Goal: Find contact information: Find contact information

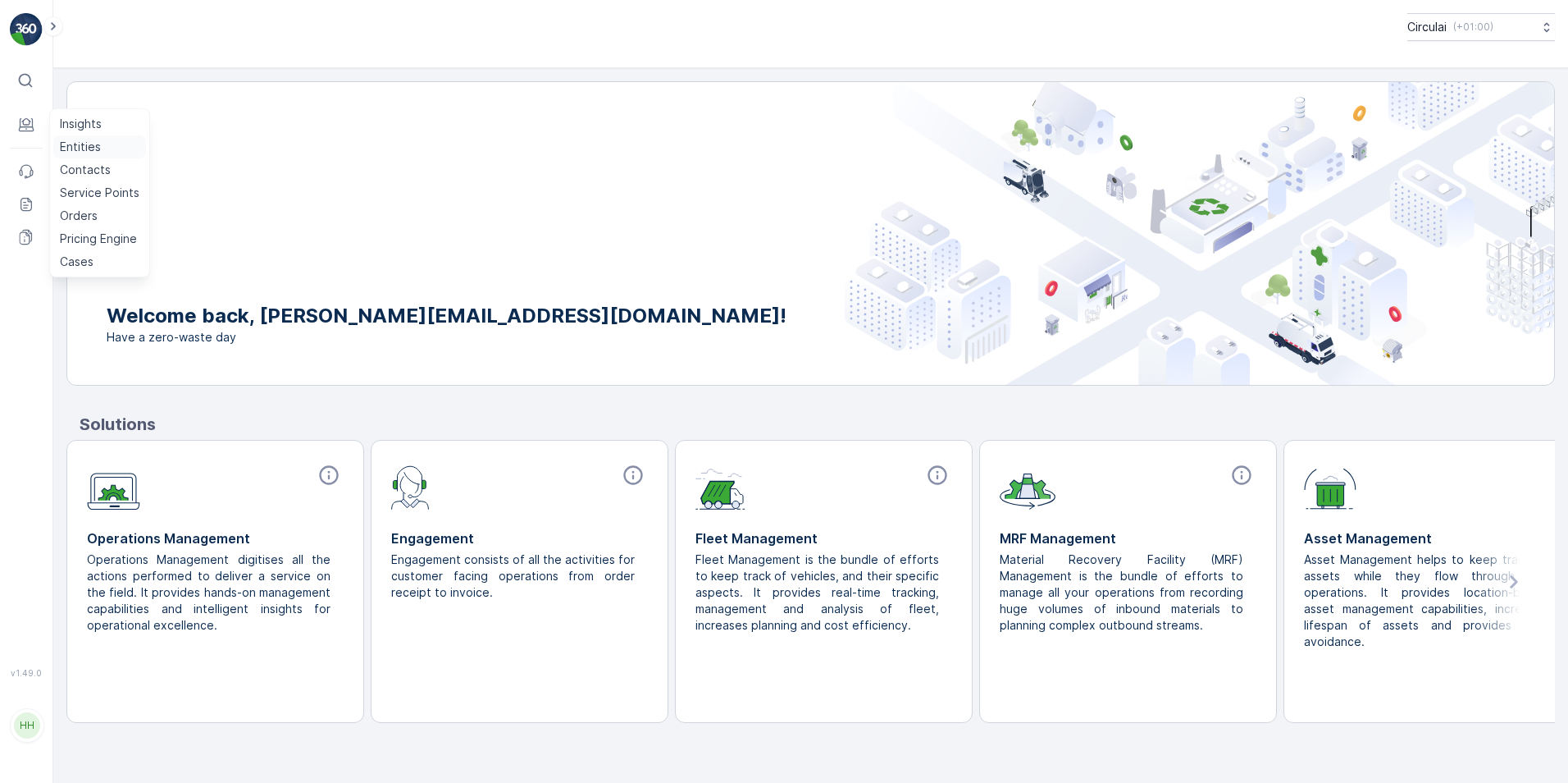
click at [81, 149] on p "Entities" at bounding box center [80, 146] width 41 height 16
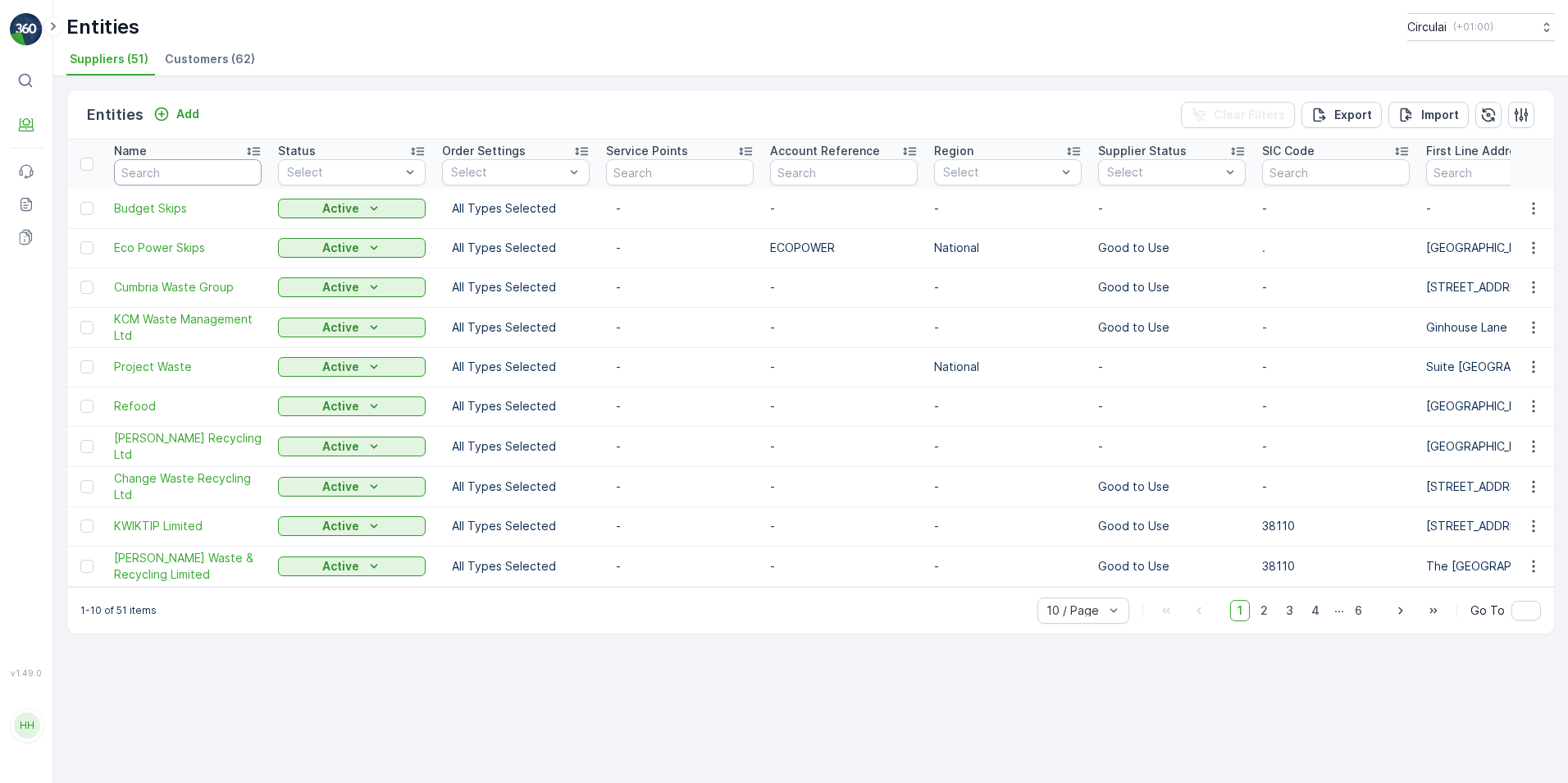
click at [139, 165] on input "text" at bounding box center [187, 172] width 148 height 26
type input "midland"
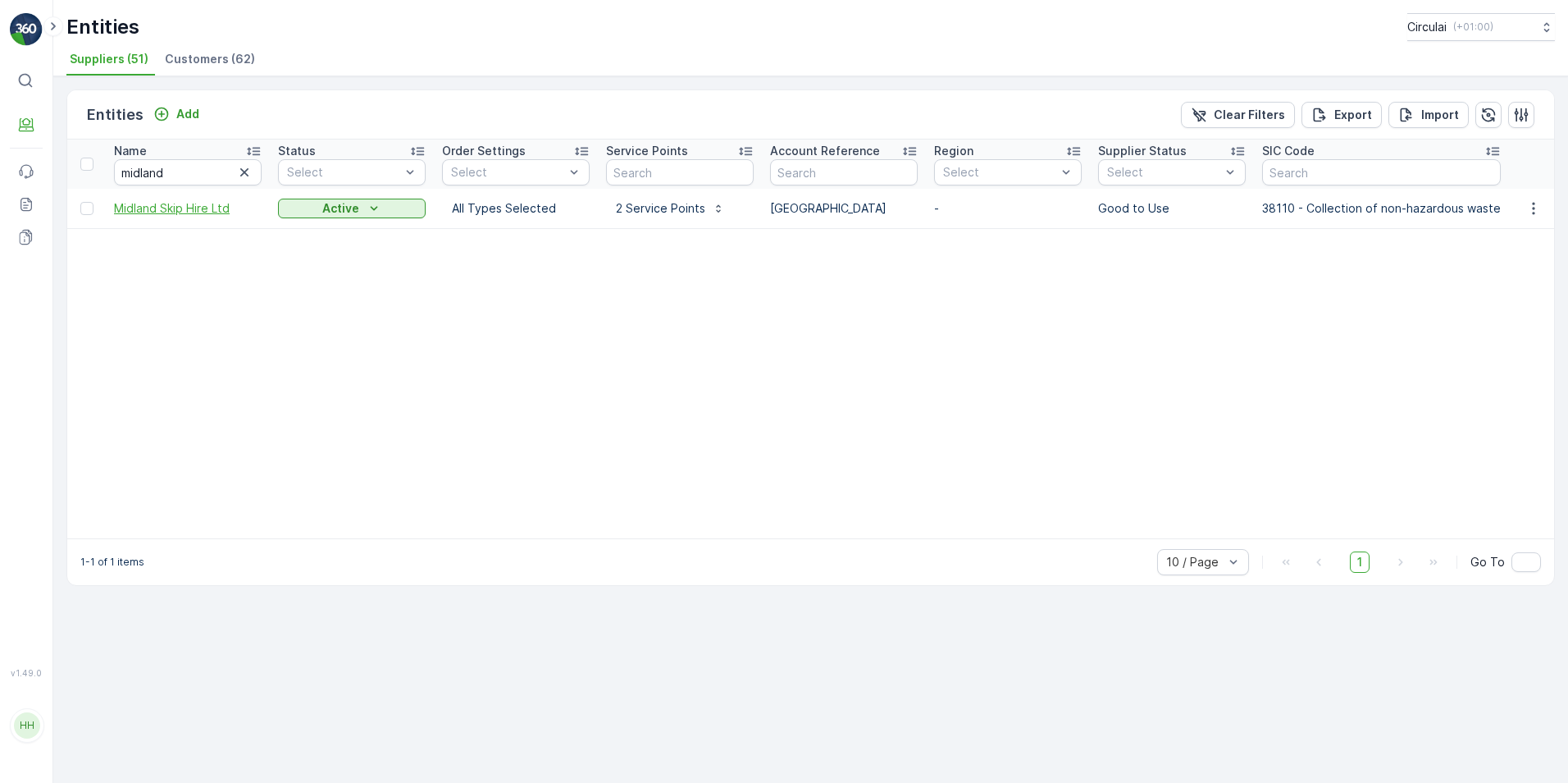
click at [198, 200] on span "Midland Skip Hire Ltd" at bounding box center [187, 208] width 148 height 16
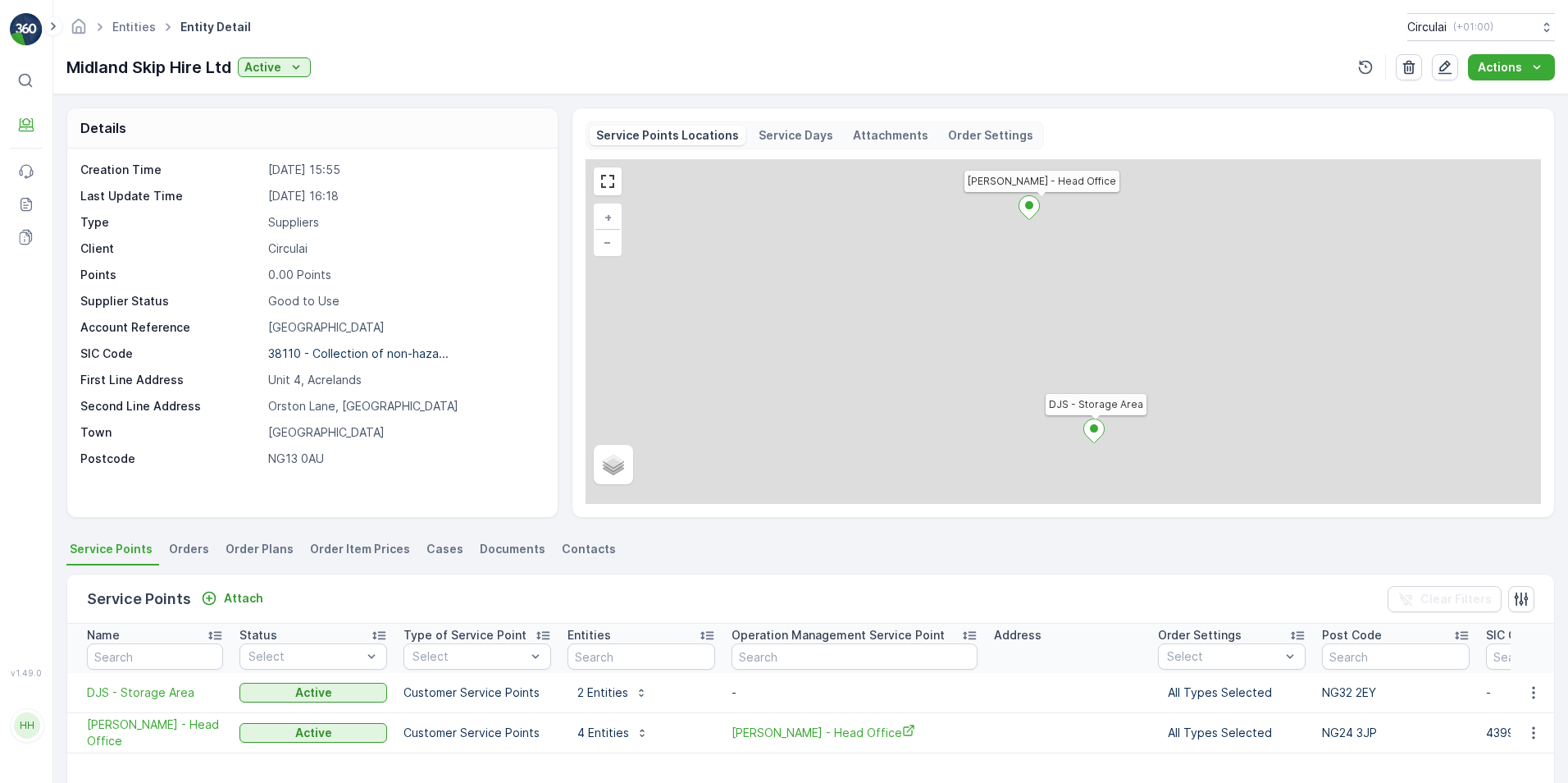
click at [574, 549] on span "Contacts" at bounding box center [588, 548] width 54 height 16
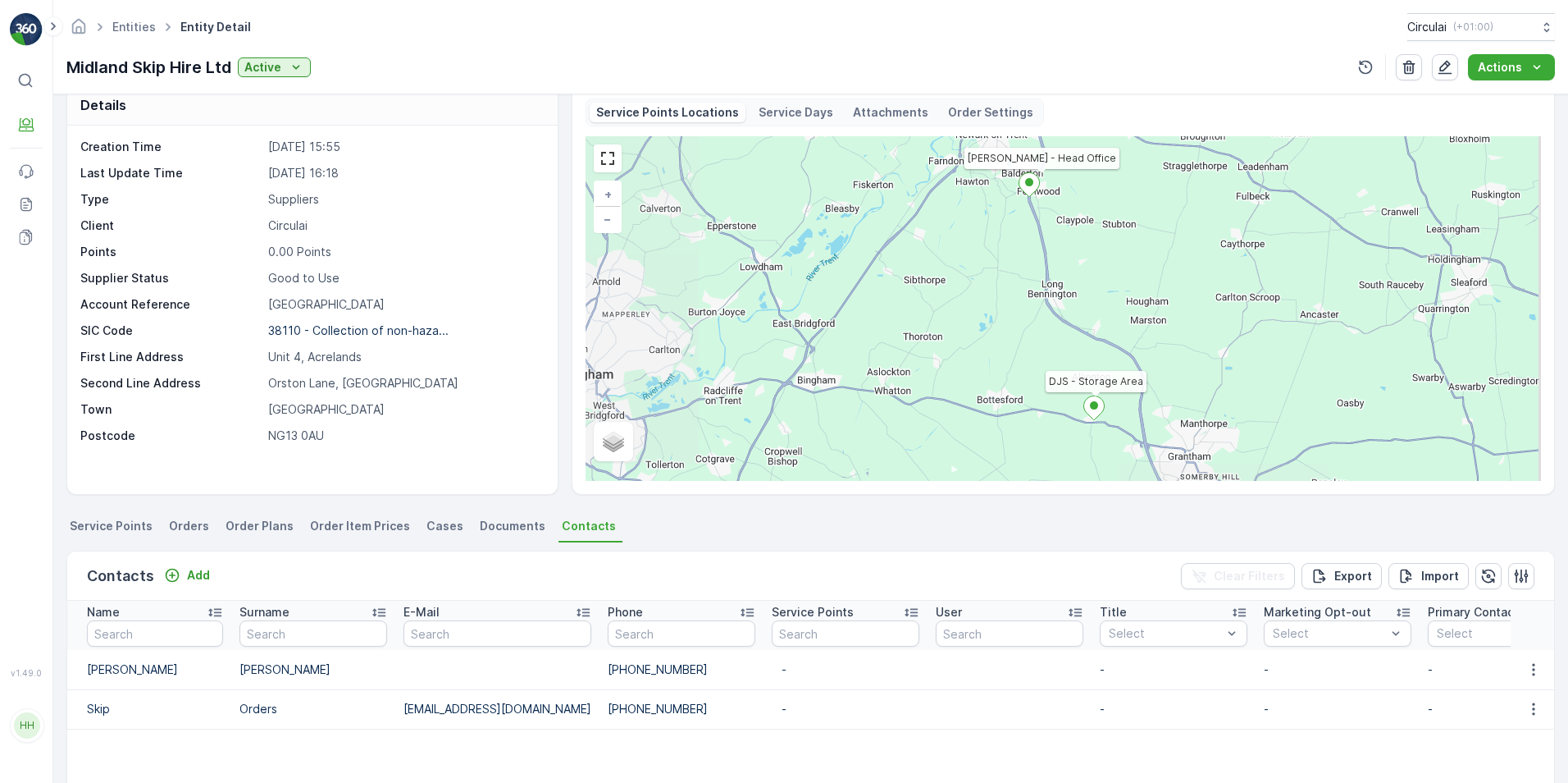
scroll to position [82, 0]
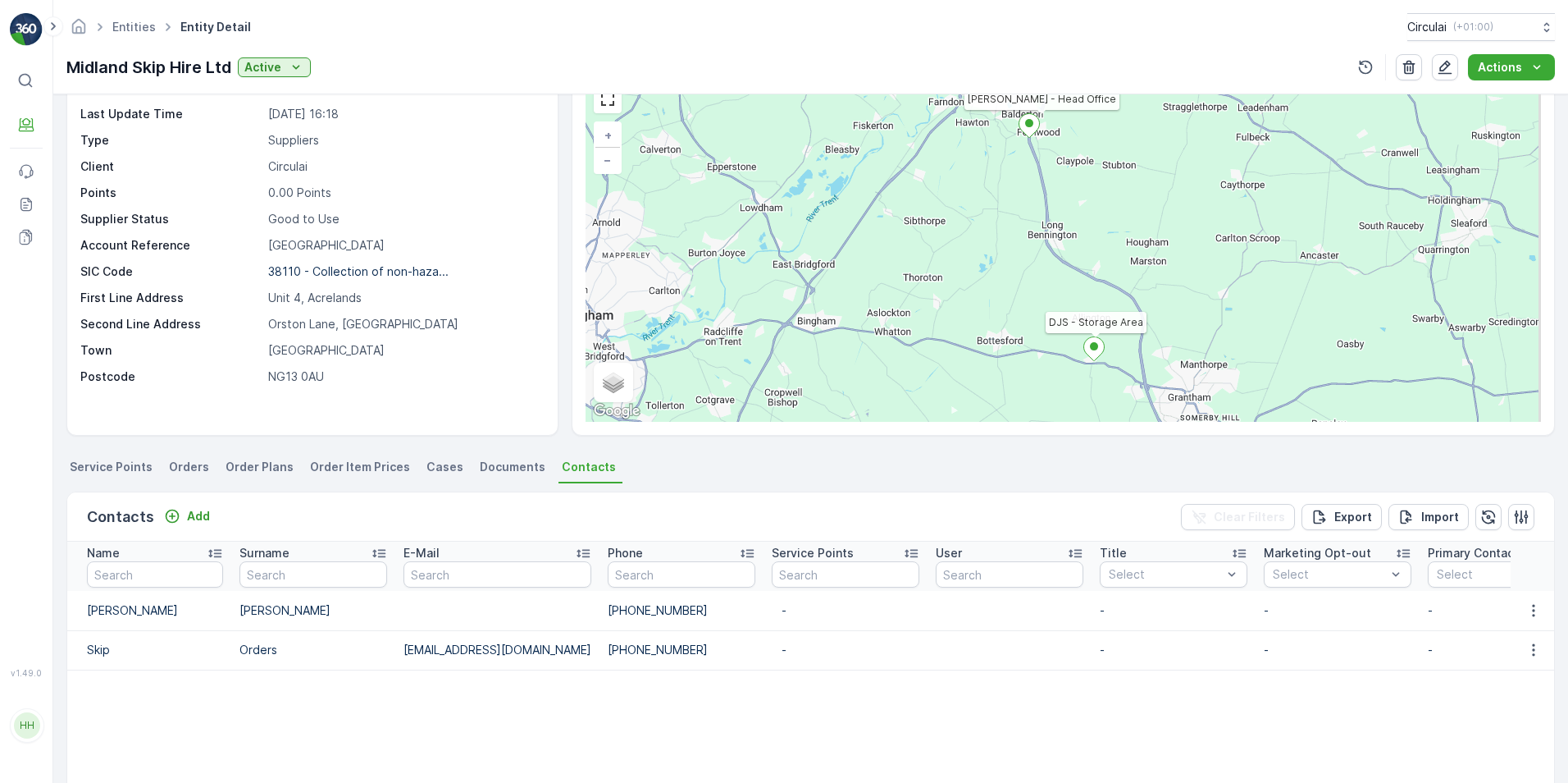
click at [636, 478] on ul "Service Points Orders Order Plans Order Item Prices Cases Documents Contacts" at bounding box center [811, 469] width 1488 height 28
click at [685, 655] on td "[PHONE_NUMBER]" at bounding box center [681, 650] width 164 height 40
drag, startPoint x: 691, startPoint y: 650, endPoint x: 575, endPoint y: 654, distance: 116.1
click at [599, 654] on td "[PHONE_NUMBER]" at bounding box center [681, 650] width 164 height 40
copy td "[PHONE_NUMBER]"
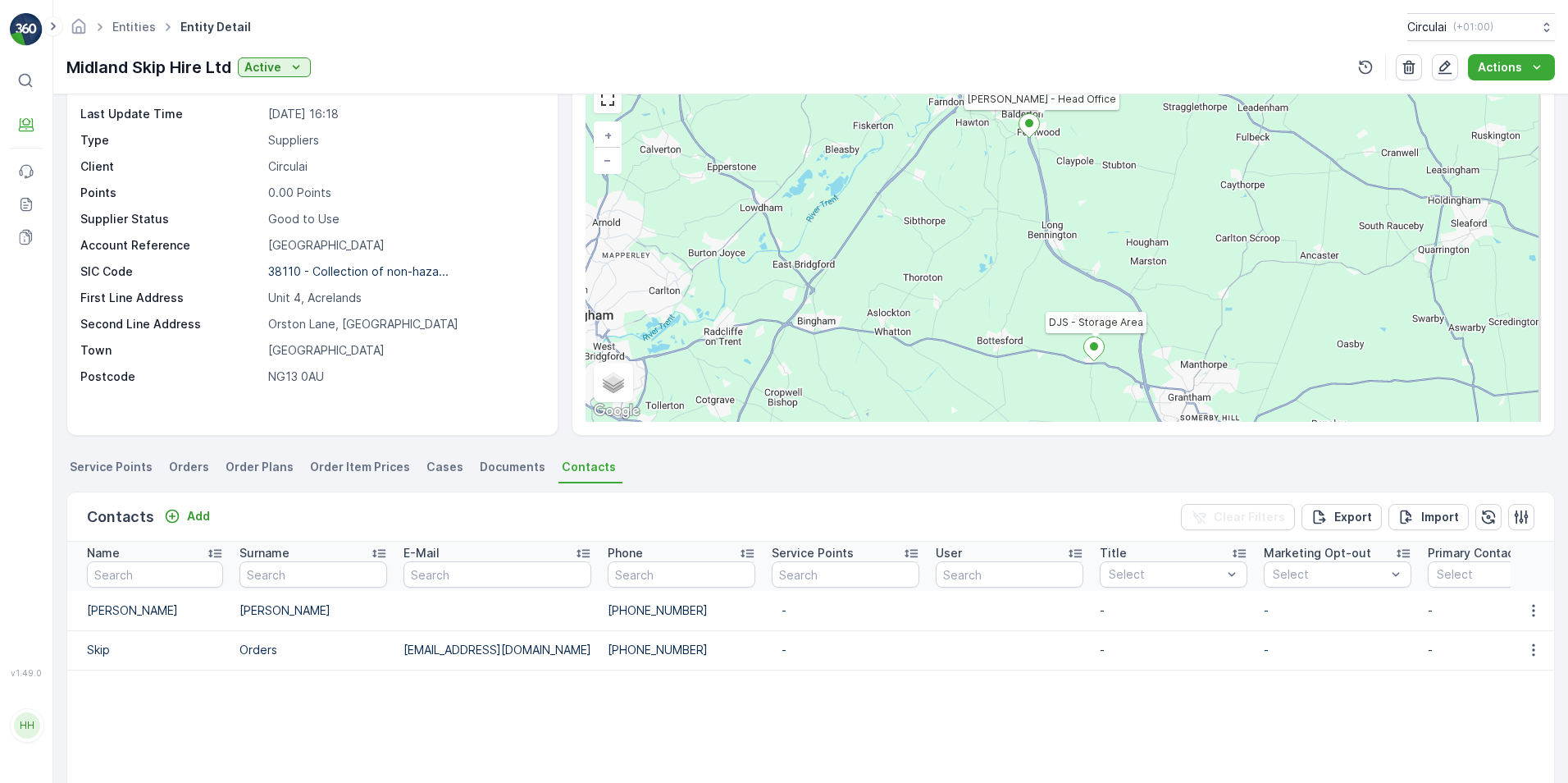
click at [734, 702] on table "Name Surname E-Mail Phone Service Points User Title Select Marketing Opt-out Se…" at bounding box center [1264, 743] width 2393 height 404
drag, startPoint x: 802, startPoint y: 732, endPoint x: 807, endPoint y: 743, distance: 12.1
click at [805, 732] on table "Name Surname E-Mail Phone Service Points User Title Select Marketing Opt-out Se…" at bounding box center [1264, 743] width 2393 height 404
click at [599, 650] on td "[PHONE_NUMBER]" at bounding box center [681, 650] width 164 height 40
drag, startPoint x: 570, startPoint y: 651, endPoint x: 397, endPoint y: 653, distance: 173.0
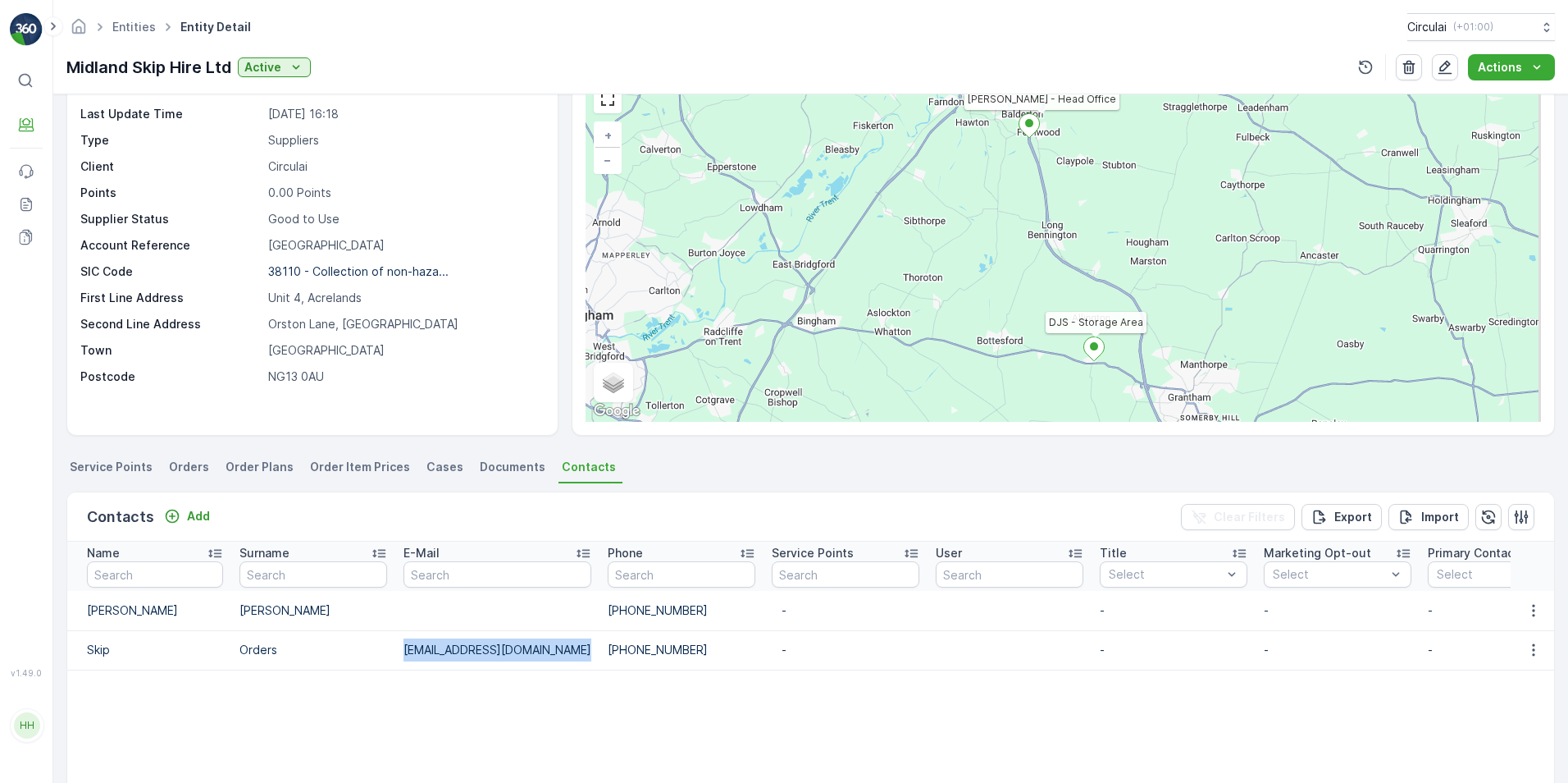
click at [397, 653] on td "[EMAIL_ADDRESS][DOMAIN_NAME]" at bounding box center [497, 650] width 204 height 40
copy td "[EMAIL_ADDRESS][DOMAIN_NAME]"
click at [298, 276] on p "38110 - Collection of non-haza..." at bounding box center [358, 271] width 181 height 14
click at [310, 302] on p "Unit 4, Acrelands" at bounding box center [405, 298] width 272 height 16
drag, startPoint x: 278, startPoint y: 300, endPoint x: 236, endPoint y: 300, distance: 42.0
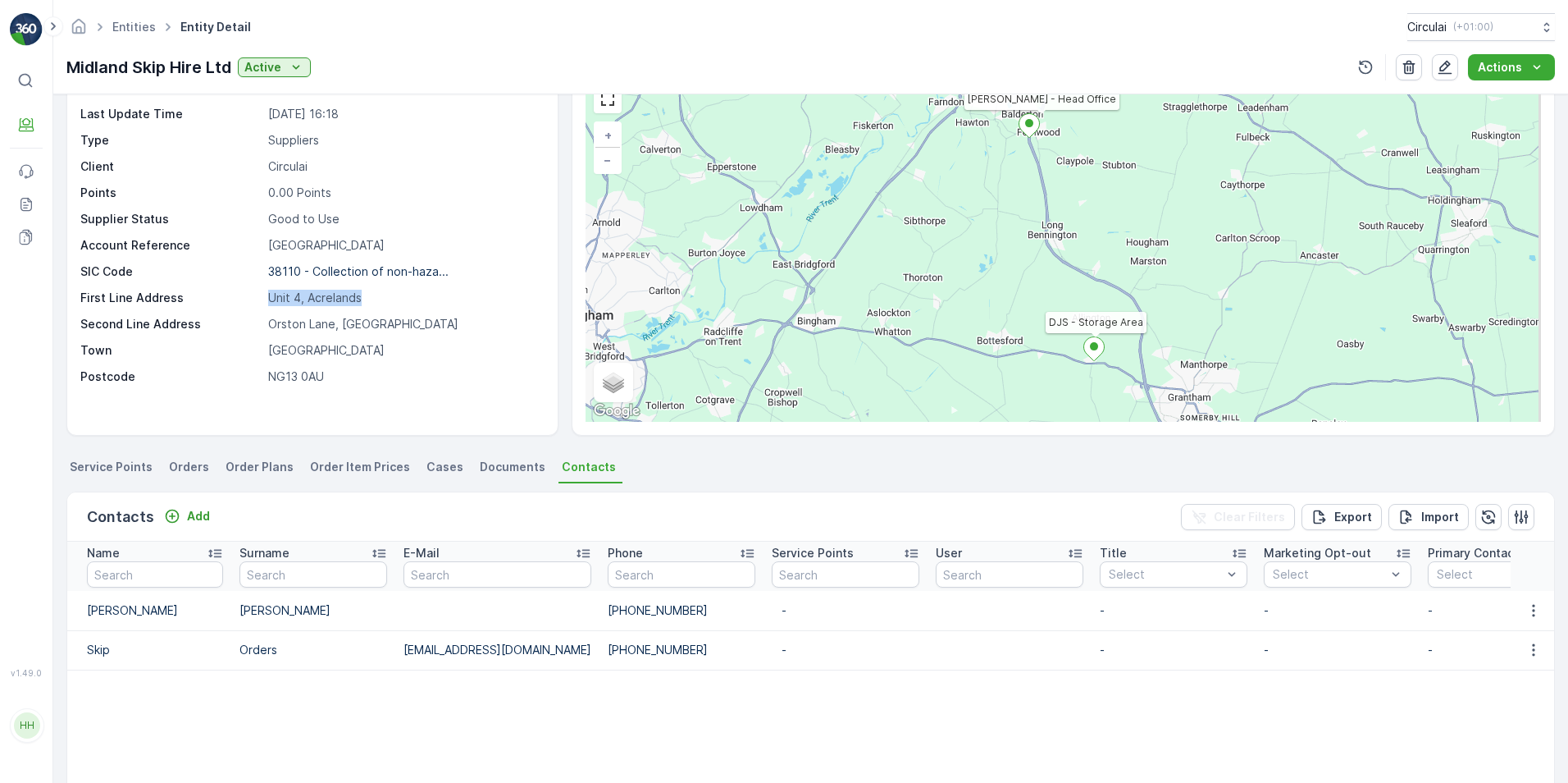
click at [236, 300] on div "First Line Address [GEOGRAPHIC_DATA]" at bounding box center [310, 298] width 460 height 16
copy div "Unit 4, Acrelands"
drag, startPoint x: 416, startPoint y: 318, endPoint x: 225, endPoint y: 317, distance: 191.0
click at [225, 317] on div "Second Line Address [GEOGRAPHIC_DATA]" at bounding box center [310, 324] width 460 height 16
copy div "Orston Lane, [GEOGRAPHIC_DATA]"
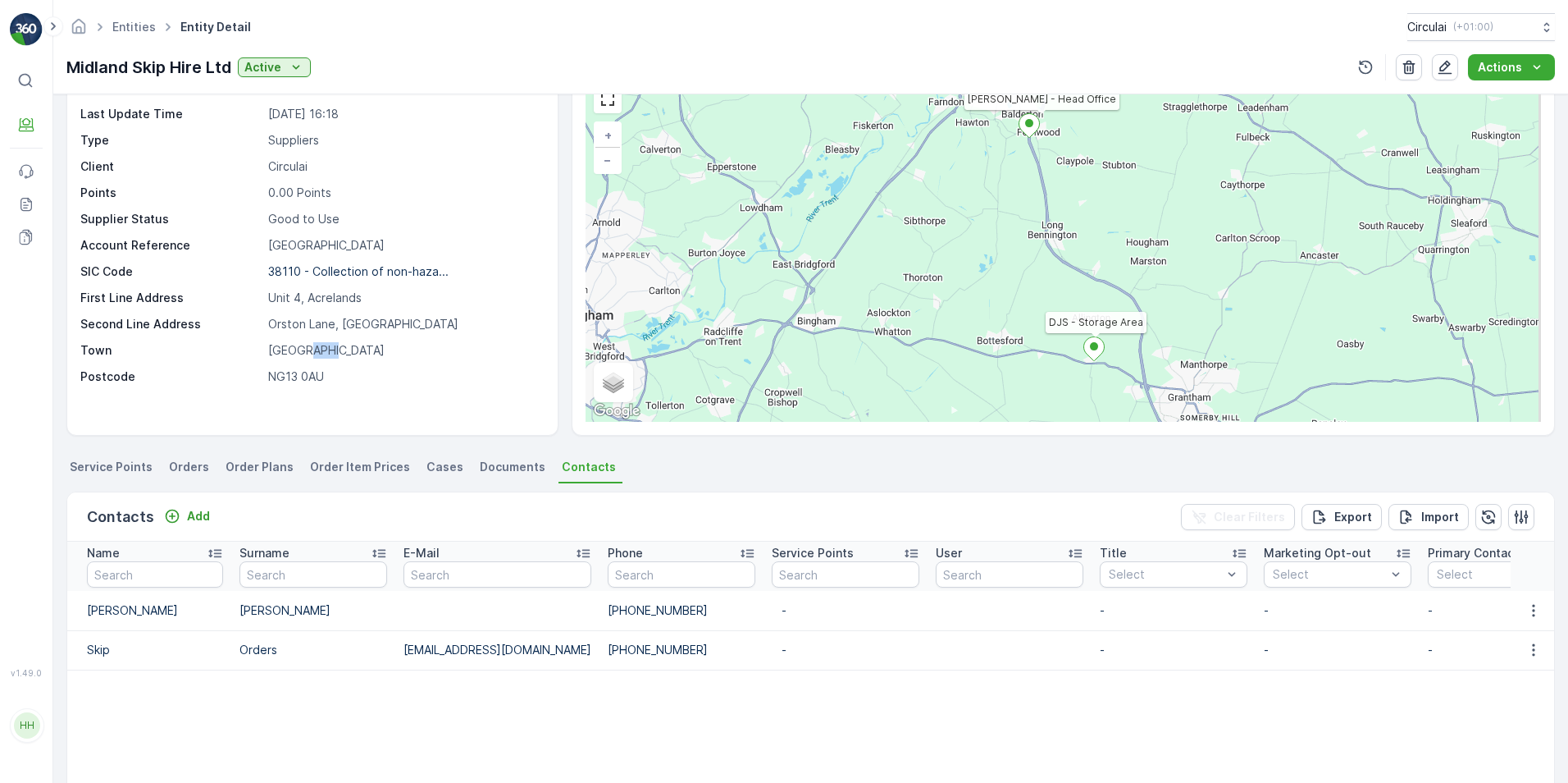
drag, startPoint x: 320, startPoint y: 354, endPoint x: 296, endPoint y: 354, distance: 24.0
click at [296, 354] on p "[GEOGRAPHIC_DATA]" at bounding box center [405, 350] width 272 height 16
drag, startPoint x: 296, startPoint y: 354, endPoint x: 403, endPoint y: 356, distance: 107.0
click at [408, 357] on p "[GEOGRAPHIC_DATA]" at bounding box center [405, 350] width 272 height 16
drag, startPoint x: 393, startPoint y: 351, endPoint x: 242, endPoint y: 351, distance: 151.0
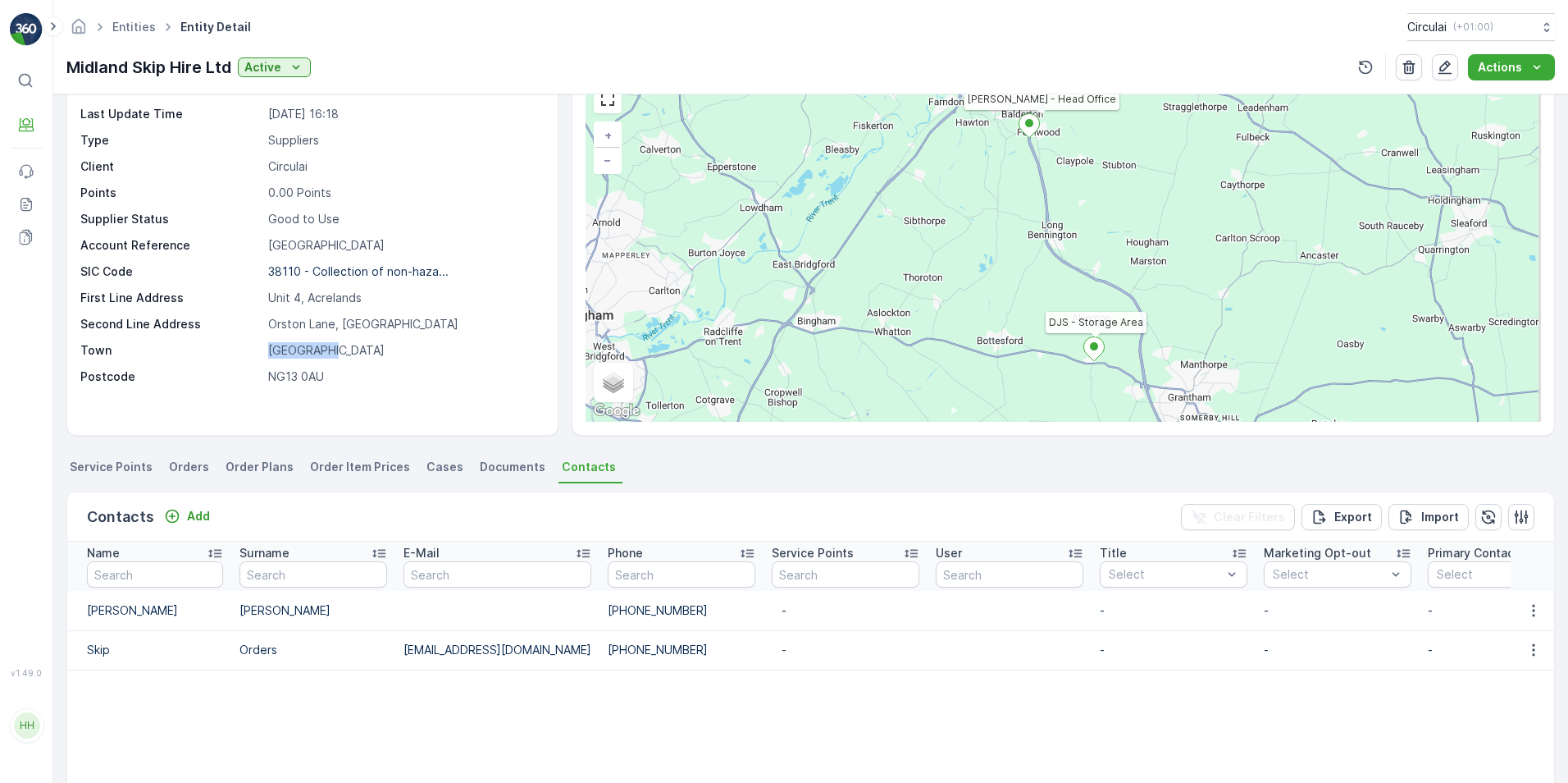
click at [242, 351] on div "Town [GEOGRAPHIC_DATA]" at bounding box center [310, 350] width 460 height 16
copy div "[GEOGRAPHIC_DATA]"
drag, startPoint x: 300, startPoint y: 374, endPoint x: 194, endPoint y: 374, distance: 106.0
click at [194, 374] on div "Postcode NG13 0AU" at bounding box center [310, 376] width 460 height 16
copy div "NG13 0AU"
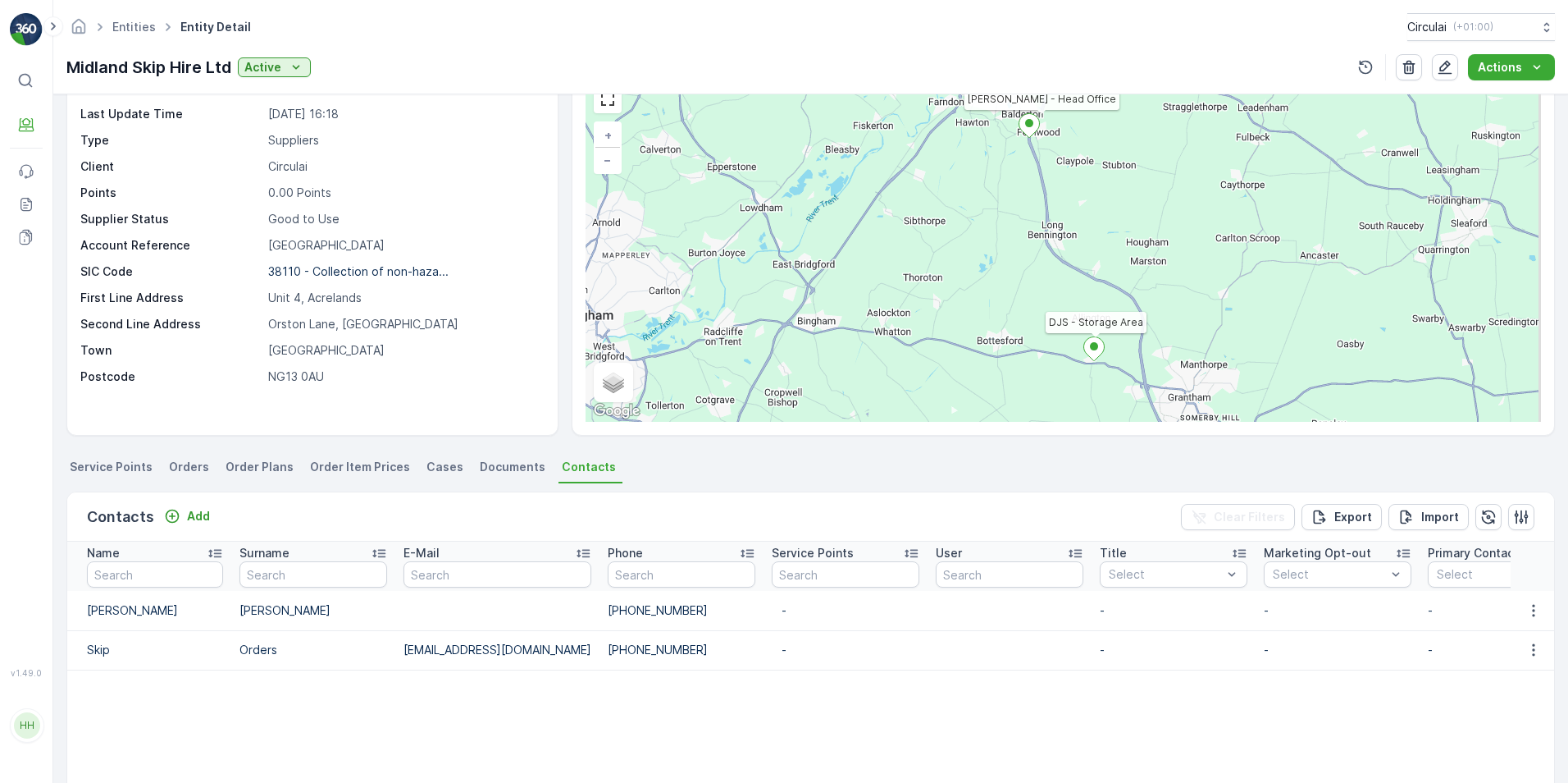
click at [402, 357] on p "[GEOGRAPHIC_DATA]" at bounding box center [405, 350] width 272 height 16
drag, startPoint x: 688, startPoint y: 646, endPoint x: 584, endPoint y: 652, distance: 104.2
click at [599, 652] on td "[PHONE_NUMBER]" at bounding box center [681, 650] width 164 height 40
copy td "[PHONE_NUMBER]"
click at [631, 702] on table "Name Surname E-Mail Phone Service Points User Title Select Marketing Opt-out Se…" at bounding box center [1264, 743] width 2393 height 404
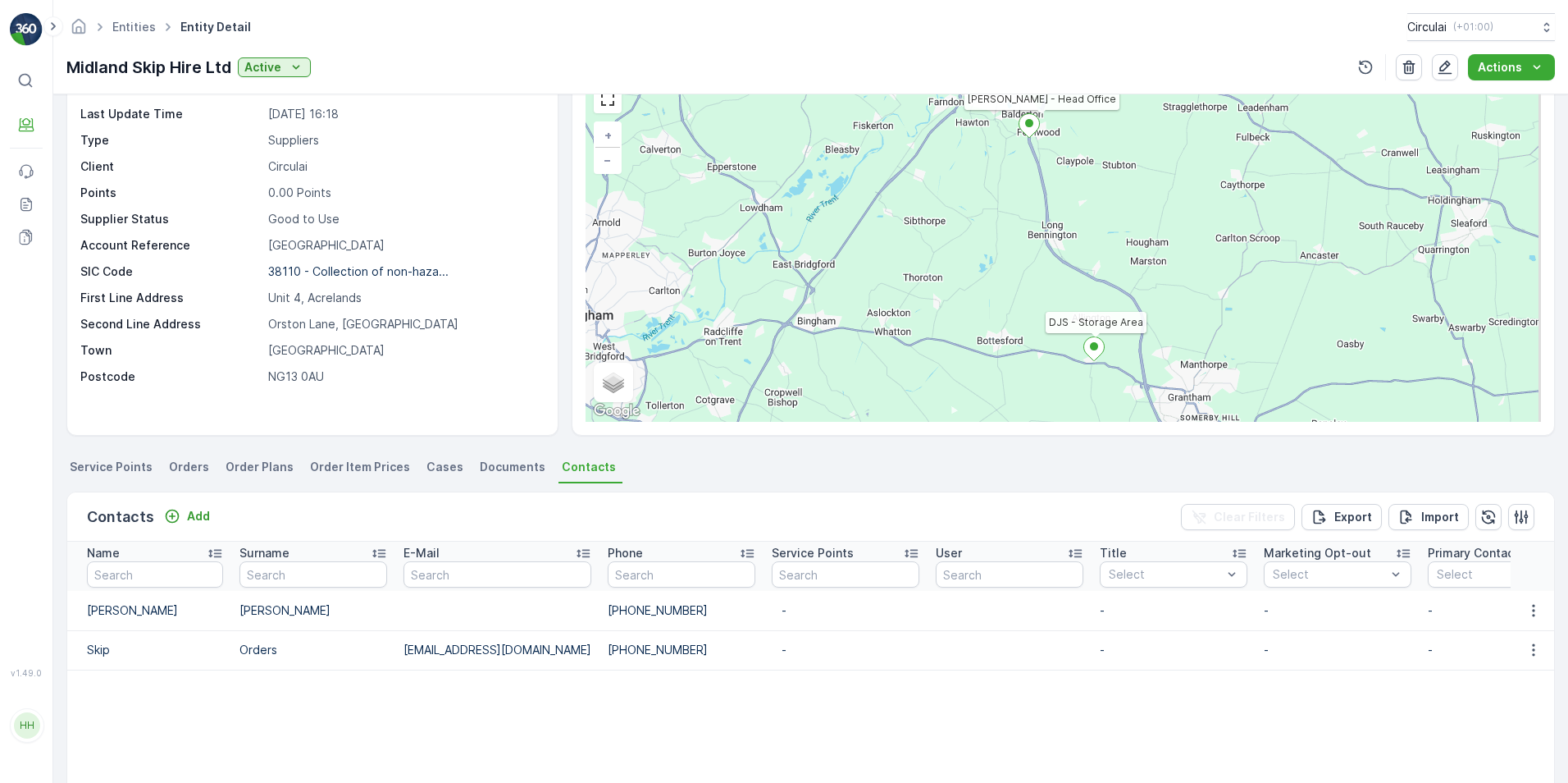
click at [748, 740] on table "Name Surname E-Mail Phone Service Points User Title Select Marketing Opt-out Se…" at bounding box center [1264, 743] width 2393 height 404
click at [36, 739] on div "HH" at bounding box center [26, 725] width 26 height 26
click at [29, 739] on div "HH" at bounding box center [26, 725] width 26 height 26
click at [740, 725] on table "Name Surname E-Mail Phone Service Points User Title Select Marketing Opt-out Se…" at bounding box center [1264, 743] width 2393 height 404
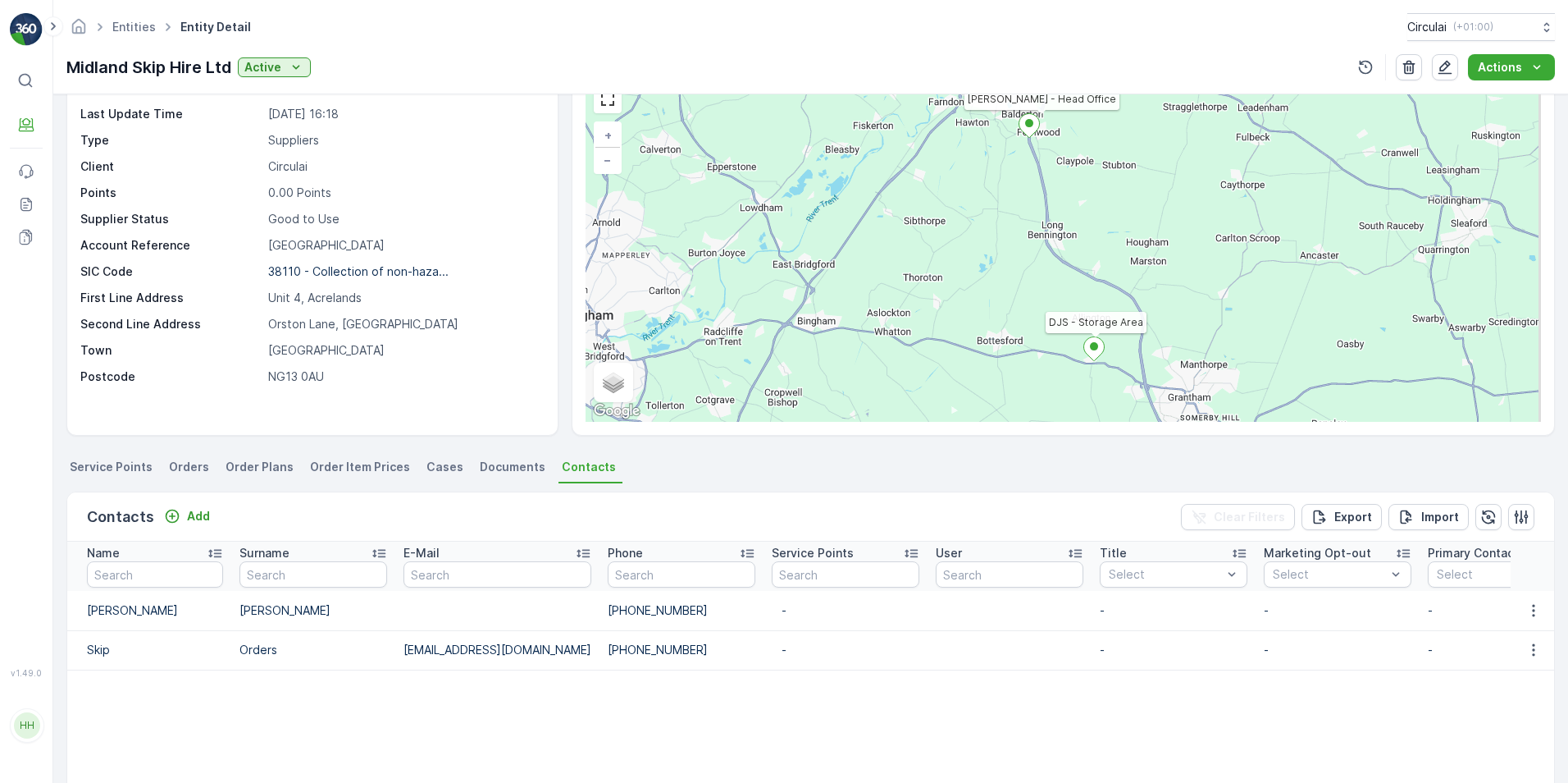
click at [686, 739] on table "Name Surname E-Mail Phone Service Points User Title Select Marketing Opt-out Se…" at bounding box center [1264, 743] width 2393 height 404
